Goal: Information Seeking & Learning: Learn about a topic

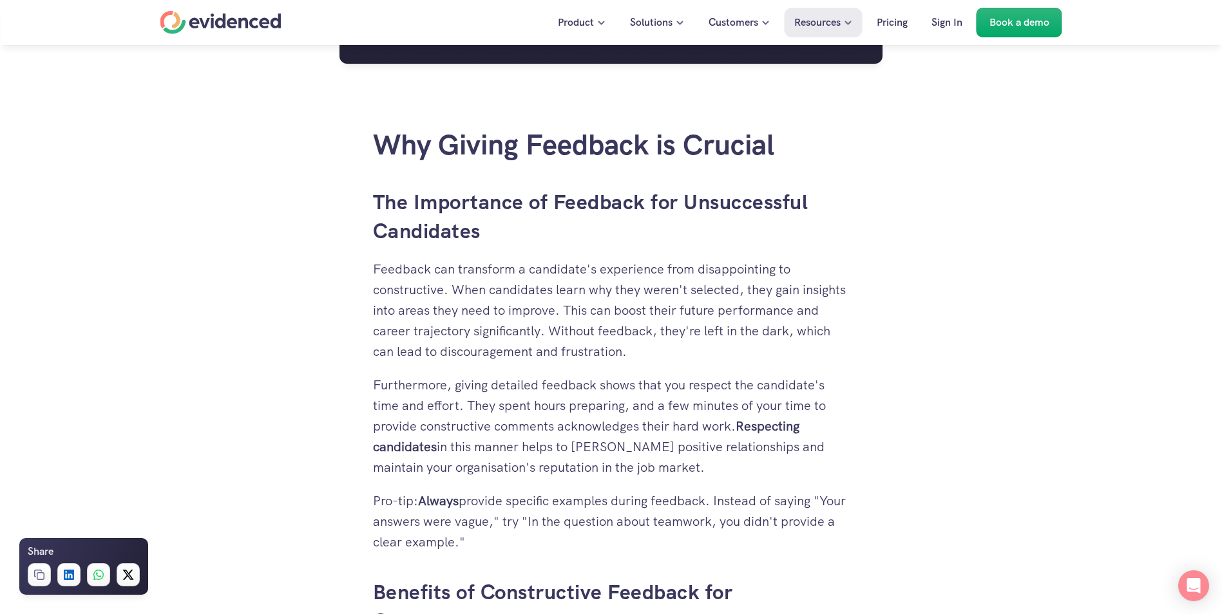
scroll to position [1288, 0]
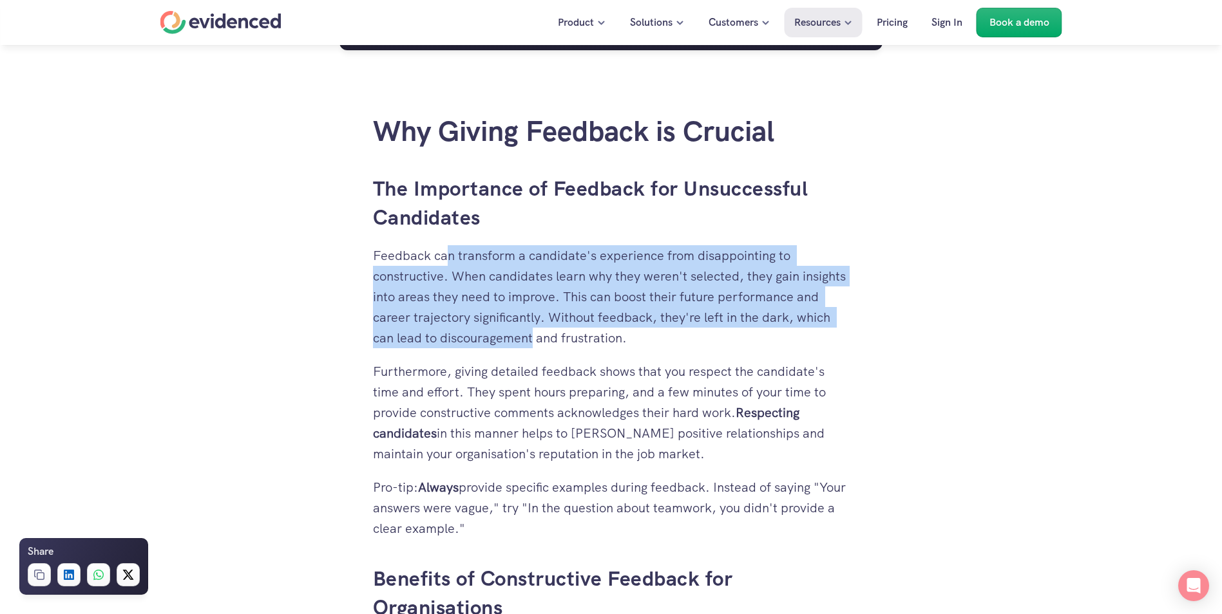
drag, startPoint x: 464, startPoint y: 258, endPoint x: 534, endPoint y: 348, distance: 113.9
click at [534, 348] on p "Feedback can transform a candidate's experience from disappointing to construct…" at bounding box center [611, 296] width 477 height 103
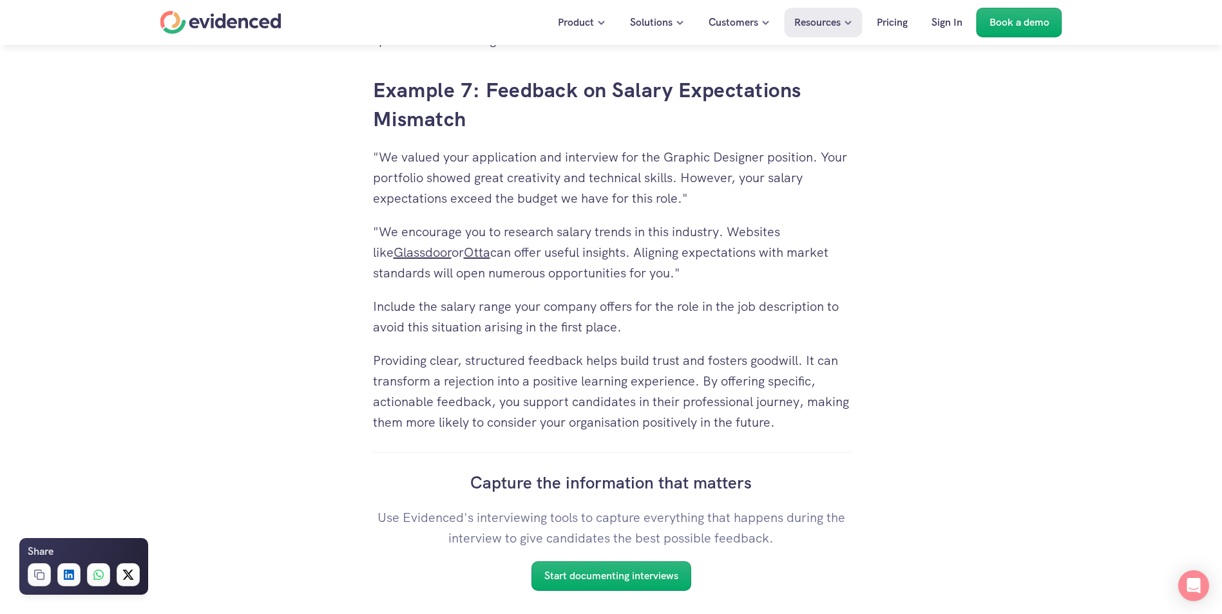
scroll to position [4894, 0]
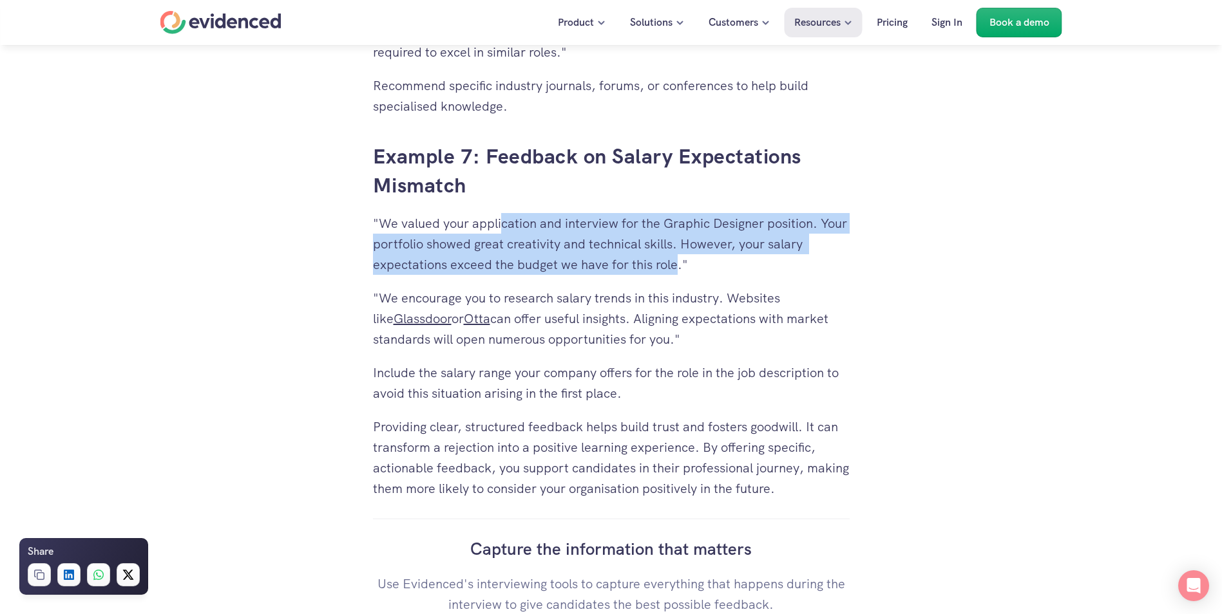
drag, startPoint x: 502, startPoint y: 227, endPoint x: 679, endPoint y: 268, distance: 181.7
click at [679, 268] on p ""We valued your application and interview for the Graphic Designer position. Yo…" at bounding box center [611, 244] width 477 height 62
drag, startPoint x: 679, startPoint y: 268, endPoint x: 643, endPoint y: 273, distance: 37.1
click at [643, 273] on p ""We valued your application and interview for the Graphic Designer position. Yo…" at bounding box center [611, 244] width 477 height 62
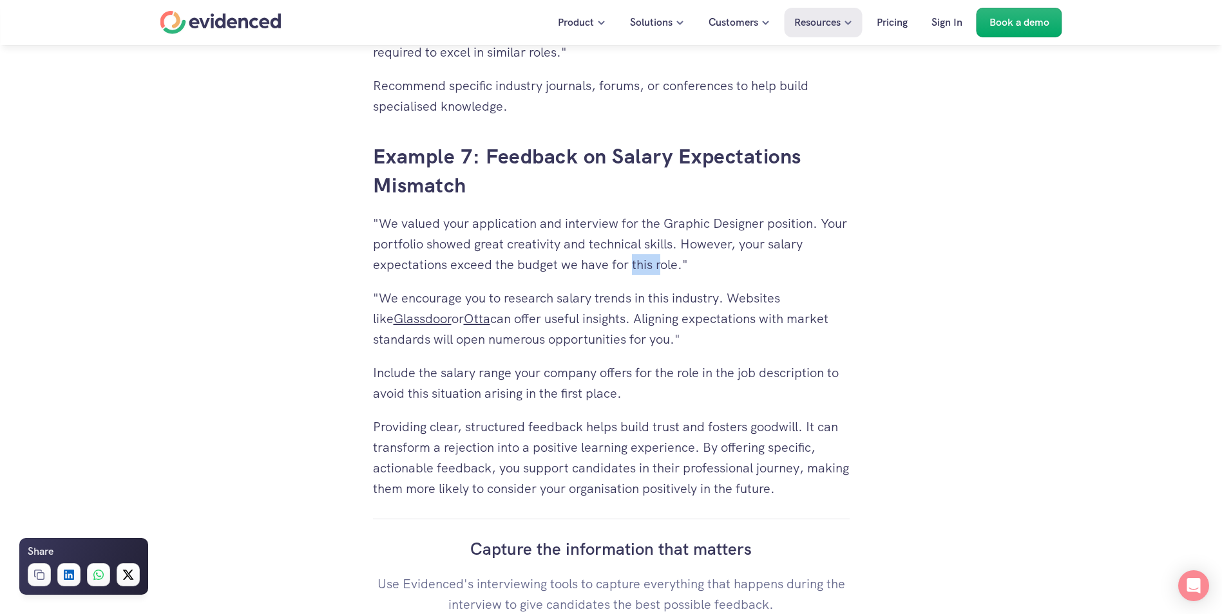
drag, startPoint x: 632, startPoint y: 267, endPoint x: 660, endPoint y: 267, distance: 28.3
click at [660, 267] on p ""We valued your application and interview for the Graphic Designer position. Yo…" at bounding box center [611, 244] width 477 height 62
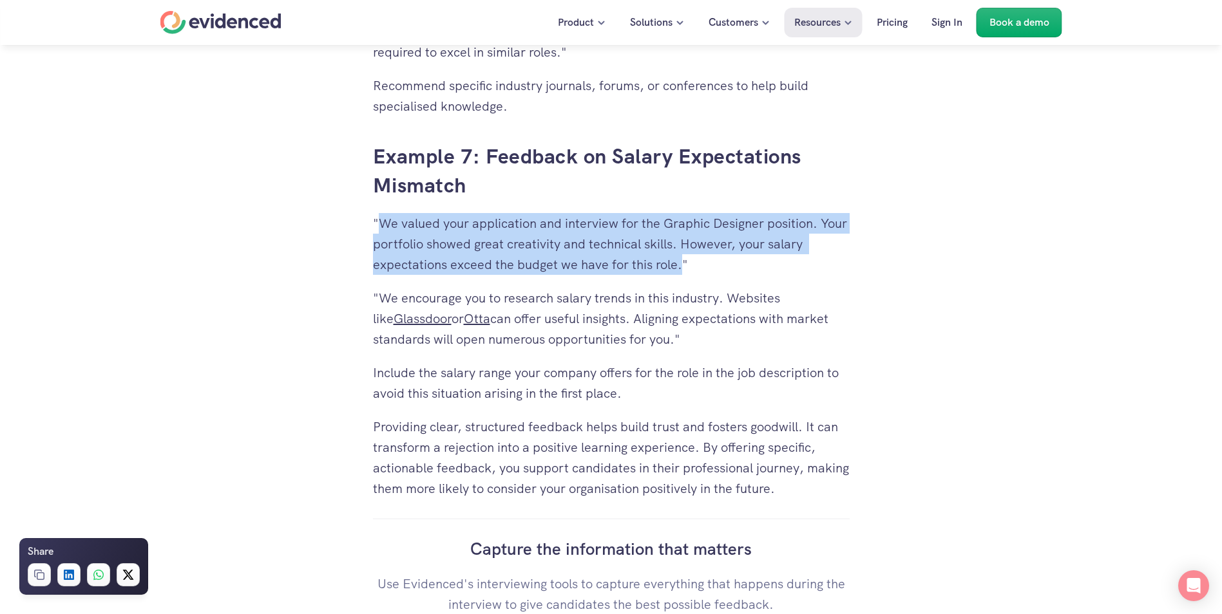
drag, startPoint x: 381, startPoint y: 225, endPoint x: 681, endPoint y: 263, distance: 302.5
click at [681, 263] on p ""We valued your application and interview for the Graphic Designer position. Yo…" at bounding box center [611, 244] width 477 height 62
copy p "We valued your application and interview for the Graphic Designer position. You…"
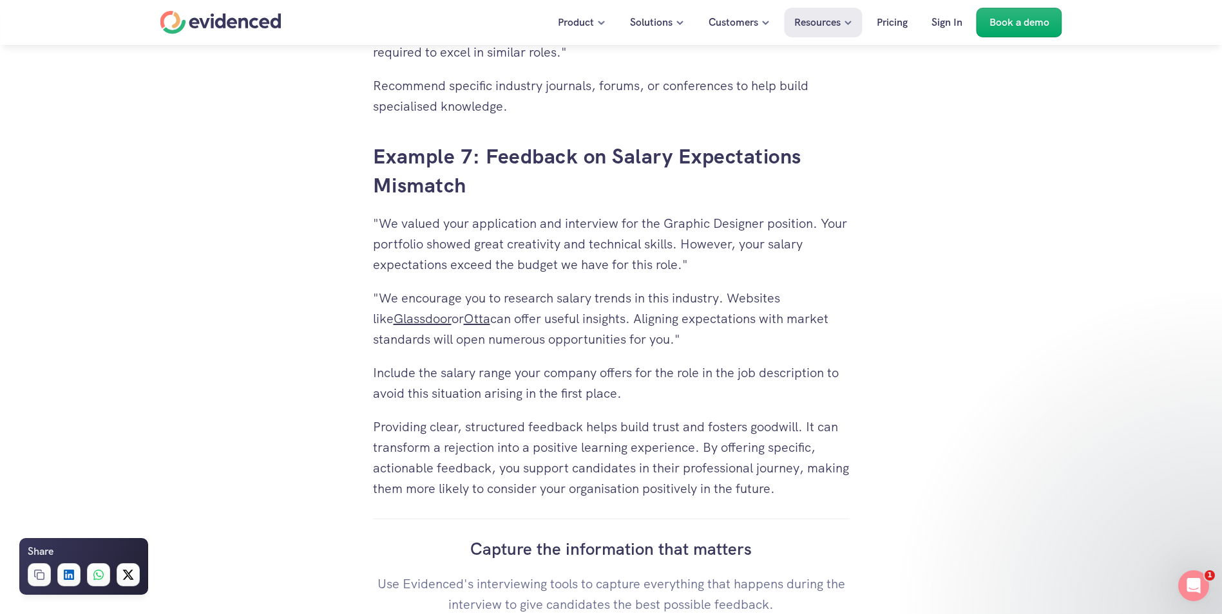
click at [480, 370] on p "Include the salary range your company offers for the role in the job descriptio…" at bounding box center [611, 383] width 477 height 41
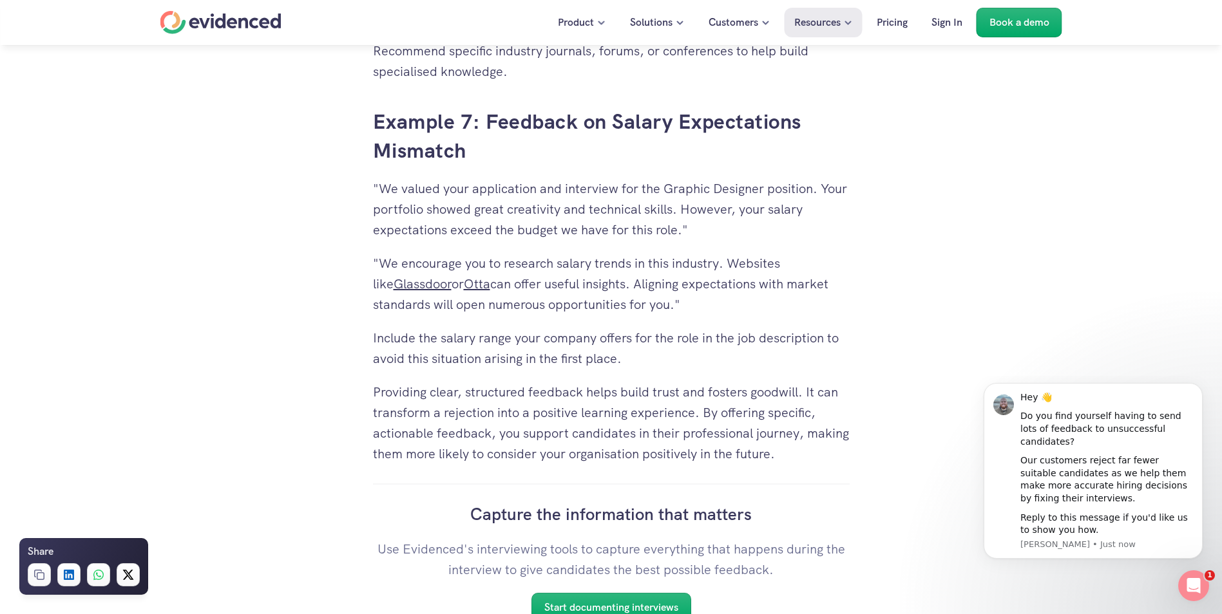
scroll to position [4958, 0]
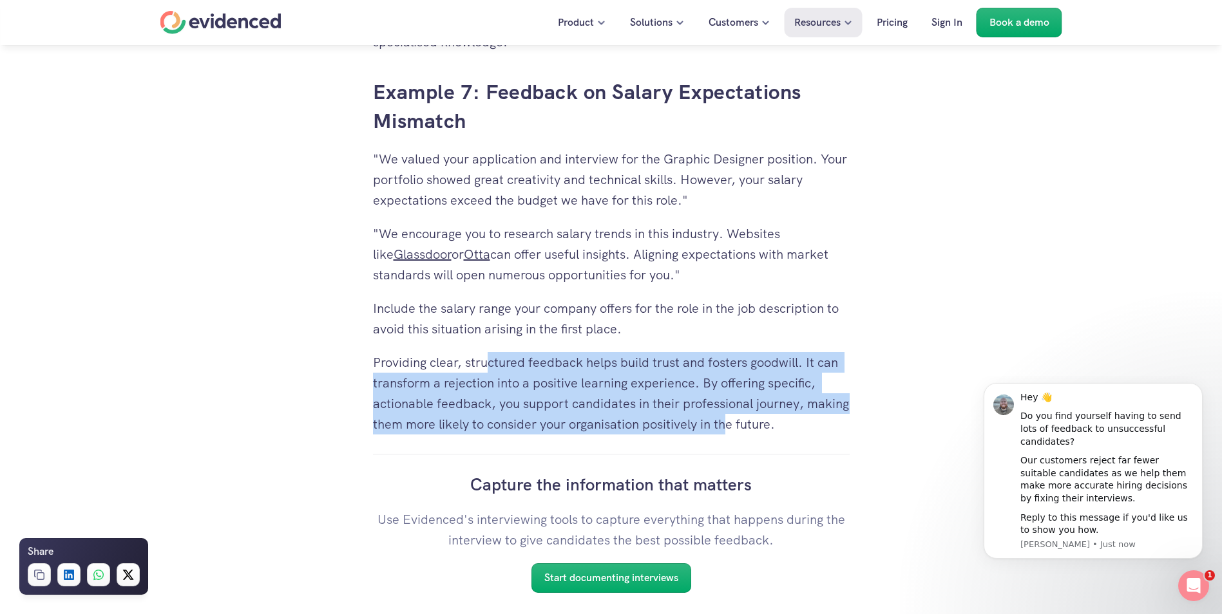
drag, startPoint x: 485, startPoint y: 364, endPoint x: 777, endPoint y: 422, distance: 298.2
click at [777, 422] on p "Providing clear, structured feedback helps build trust and fosters goodwill. It…" at bounding box center [611, 393] width 477 height 82
click at [531, 410] on p "Providing clear, structured feedback helps build trust and fosters goodwill. It…" at bounding box center [611, 393] width 477 height 82
